Goal: Find specific page/section: Find specific page/section

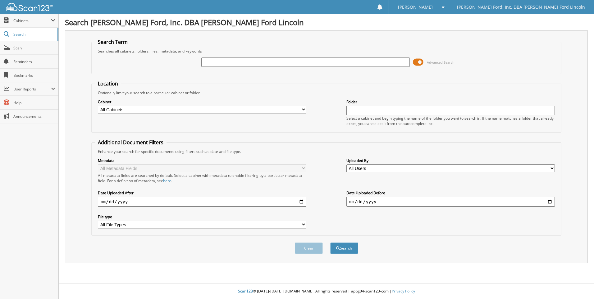
drag, startPoint x: 213, startPoint y: 62, endPoint x: 212, endPoint y: 52, distance: 9.7
click at [213, 62] on input "text" at bounding box center [305, 61] width 208 height 9
type input "250425BLFD"
click at [330, 242] on button "Search" at bounding box center [344, 247] width 28 height 11
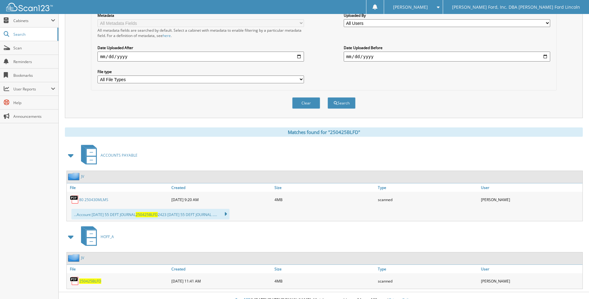
scroll to position [154, 0]
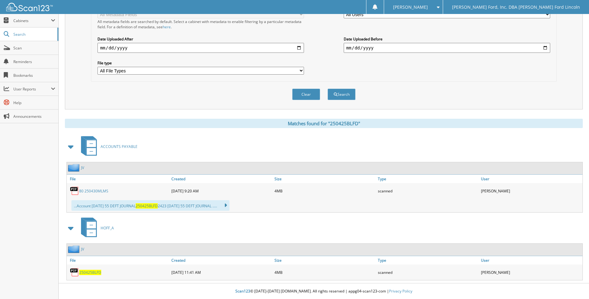
click at [92, 270] on span "250425BLFD" at bounding box center [90, 272] width 22 height 5
